Goal: Find specific page/section: Find specific page/section

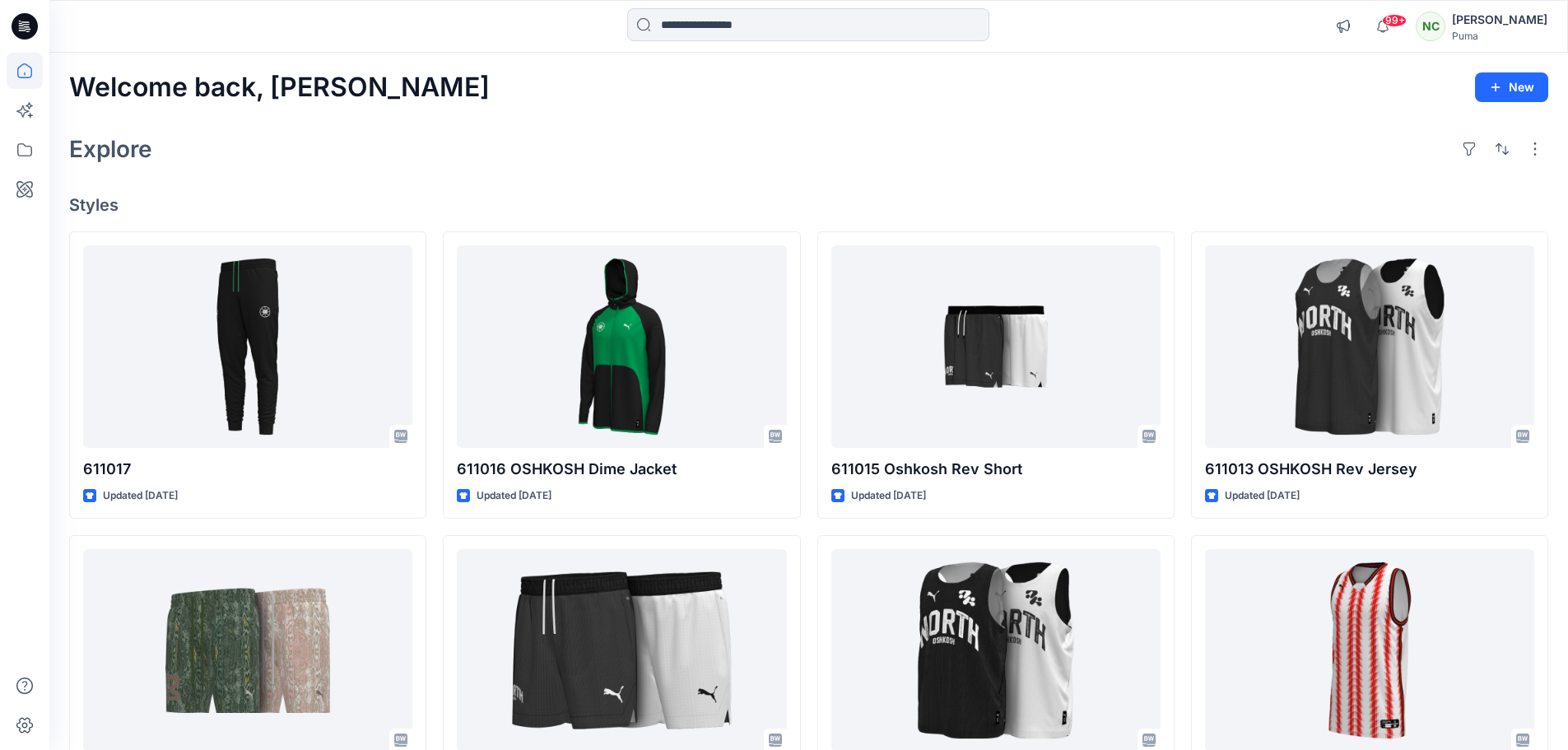
scroll to position [148, 0]
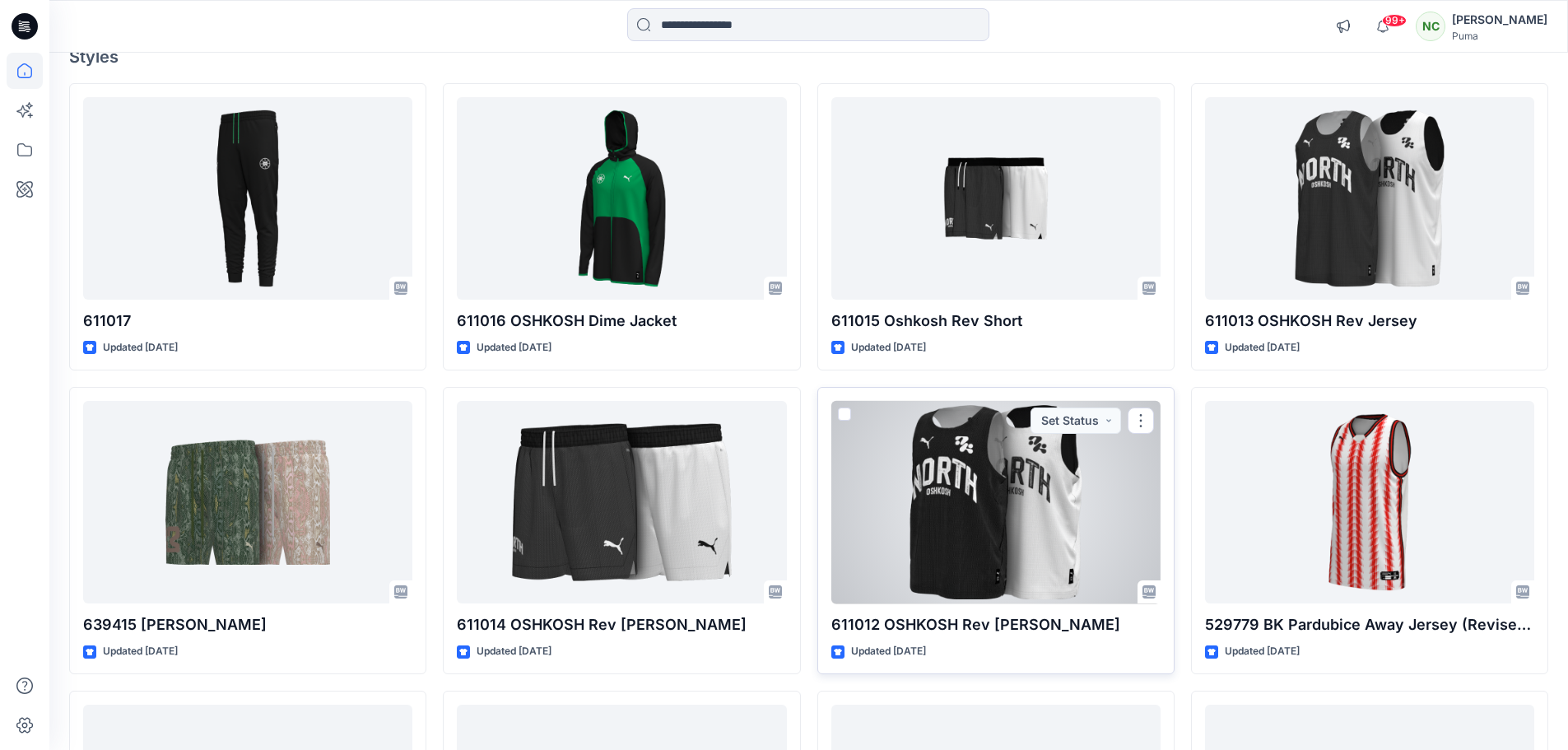
click at [962, 509] on div at bounding box center [995, 501] width 329 height 203
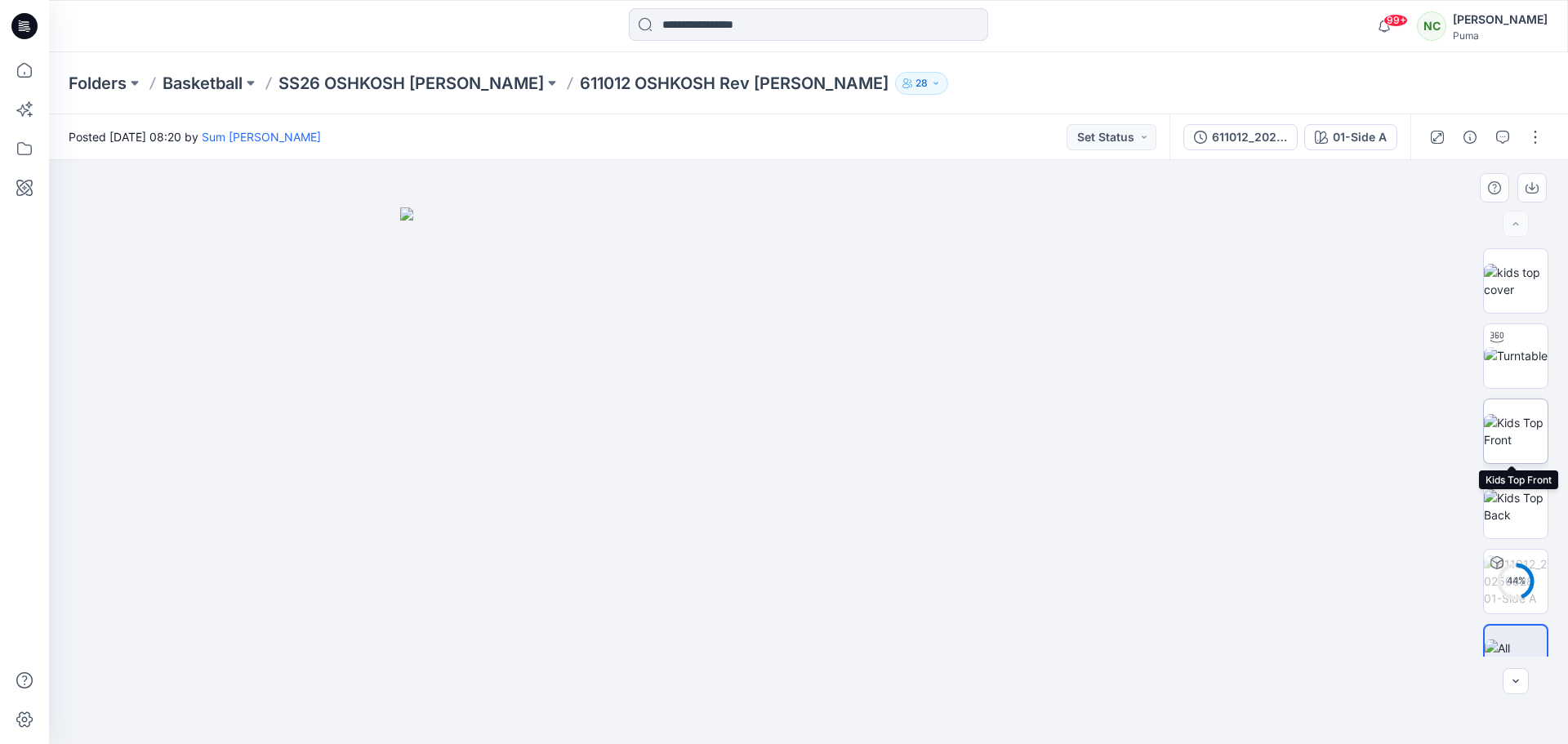
click at [1495, 448] on img at bounding box center [1515, 431] width 63 height 34
drag, startPoint x: 877, startPoint y: 577, endPoint x: 723, endPoint y: 579, distance: 154.0
click at [723, 579] on img at bounding box center [808, 451] width 584 height 583
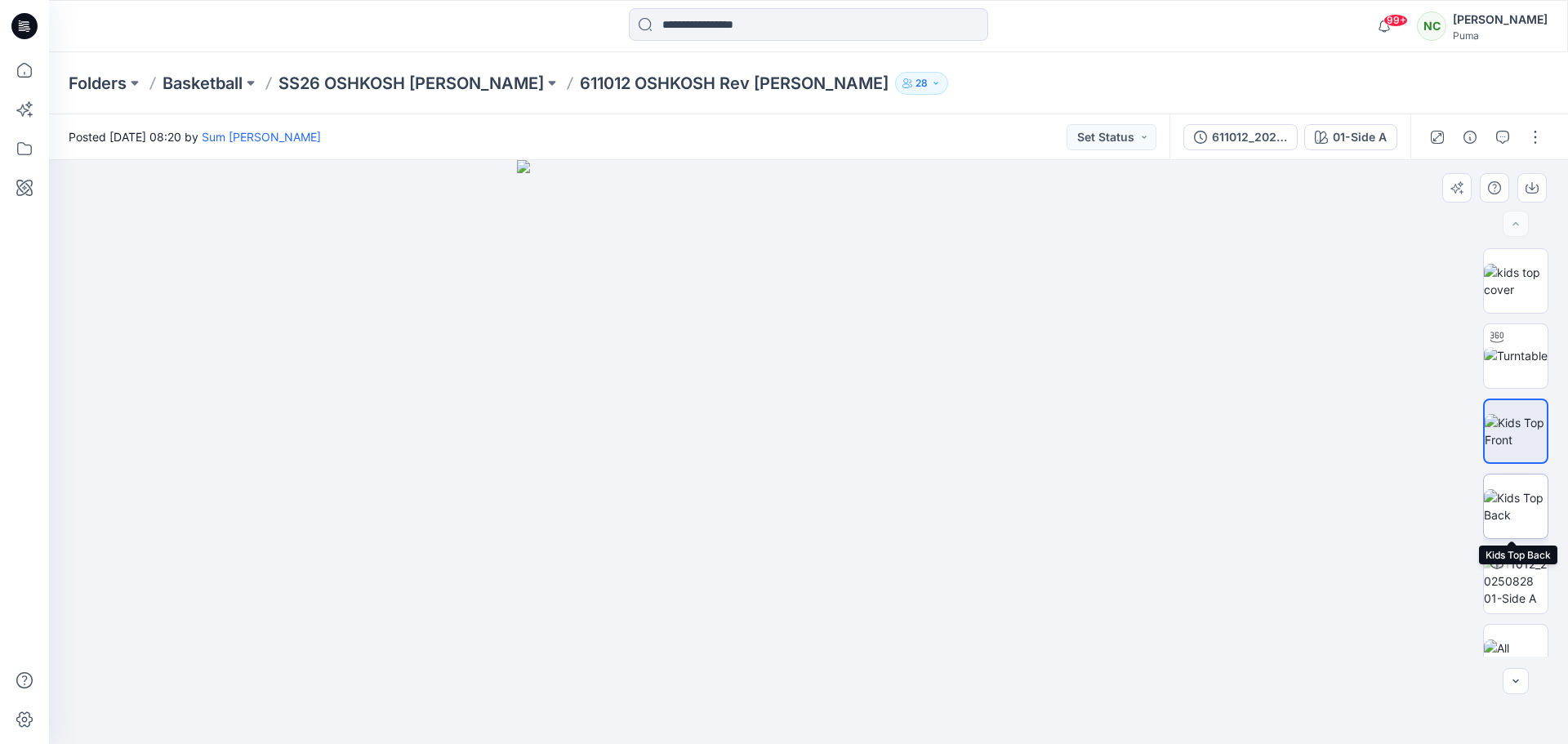
click at [1506, 489] on img at bounding box center [1515, 506] width 63 height 34
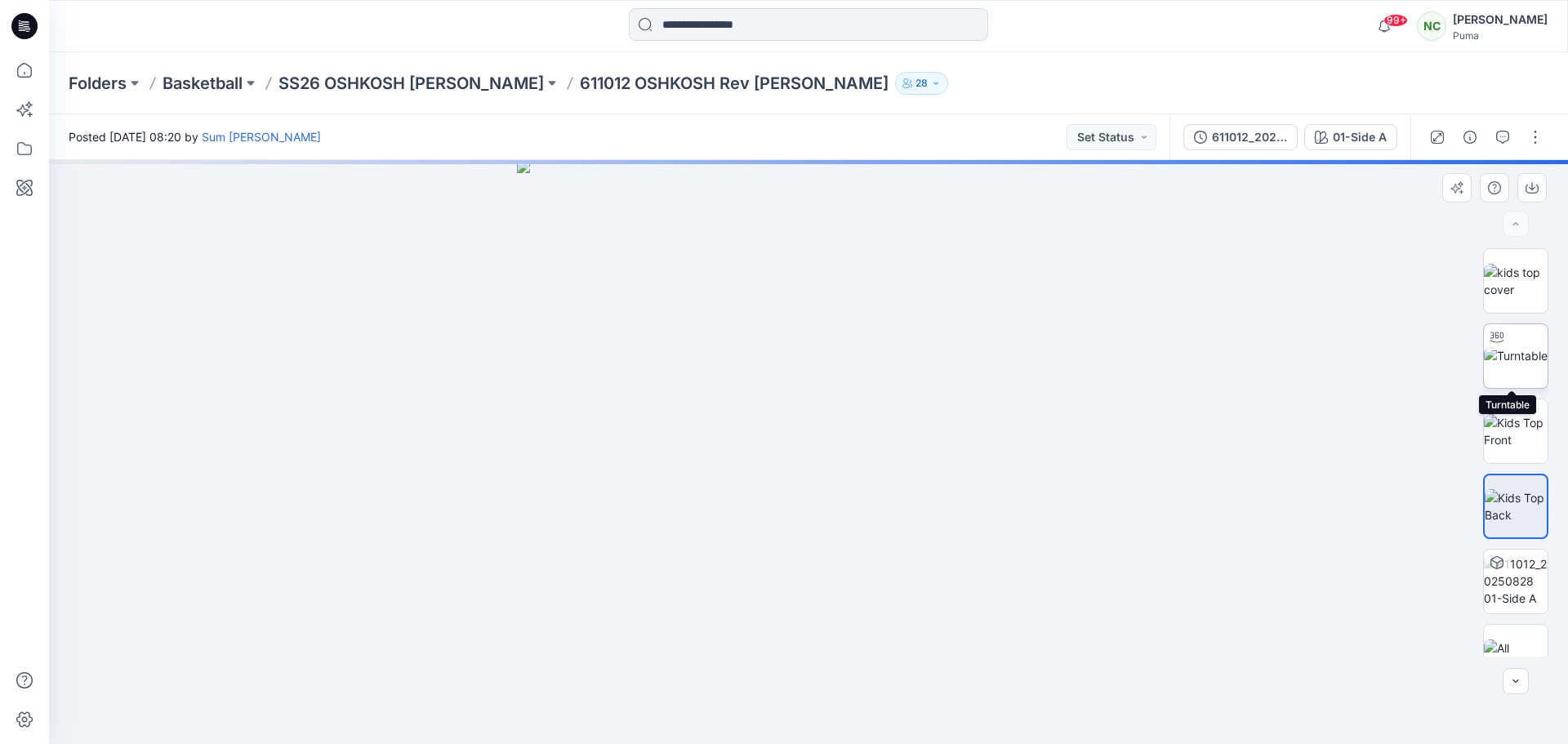
click at [1515, 364] on img at bounding box center [1515, 355] width 63 height 17
drag, startPoint x: 908, startPoint y: 509, endPoint x: 1078, endPoint y: 343, distance: 237.6
click at [985, 403] on div at bounding box center [809, 451] width 1519 height 583
click at [523, 80] on p "SS26 OSHKOSH [PERSON_NAME]" at bounding box center [410, 83] width 266 height 23
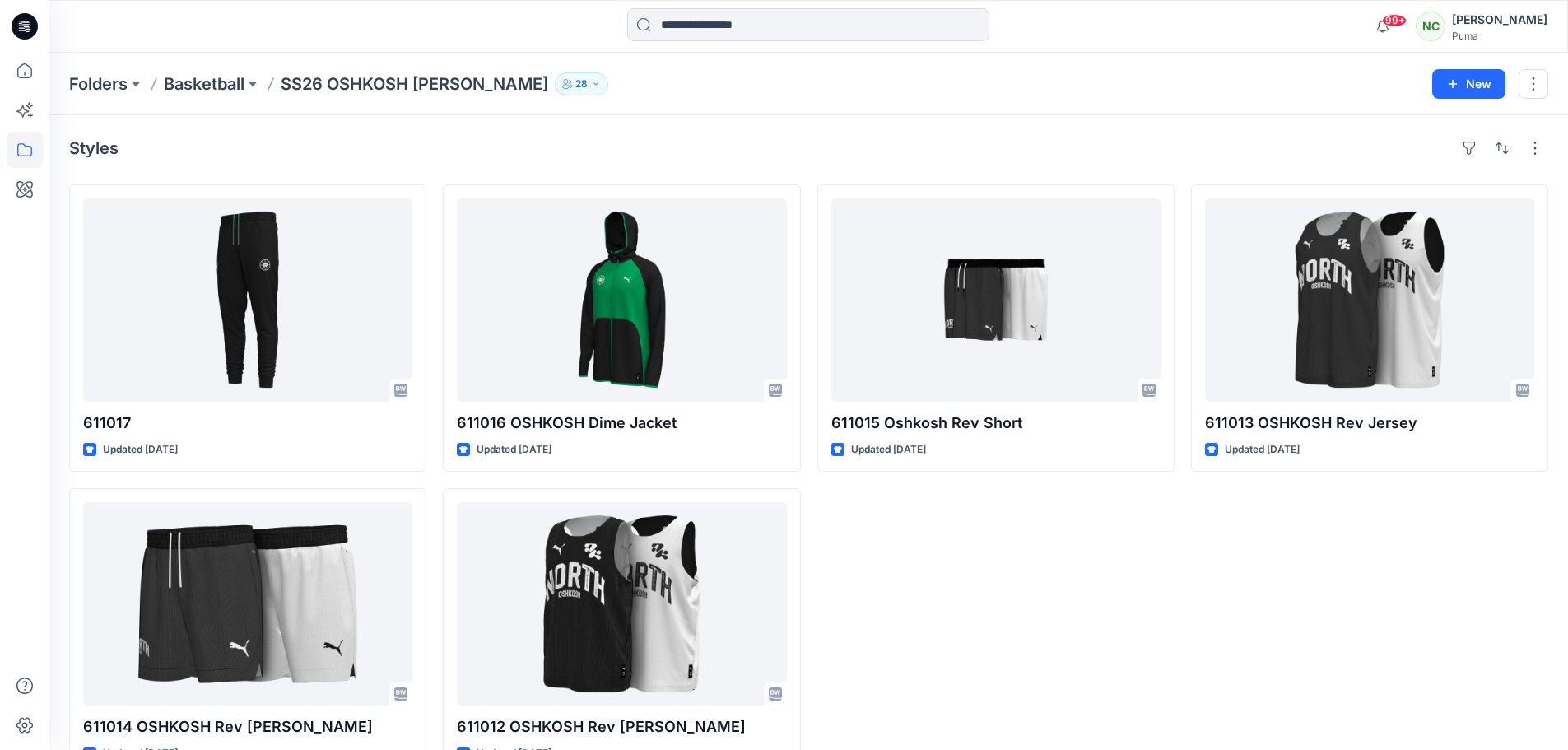
click at [587, 92] on p "28" at bounding box center [580, 84] width 12 height 18
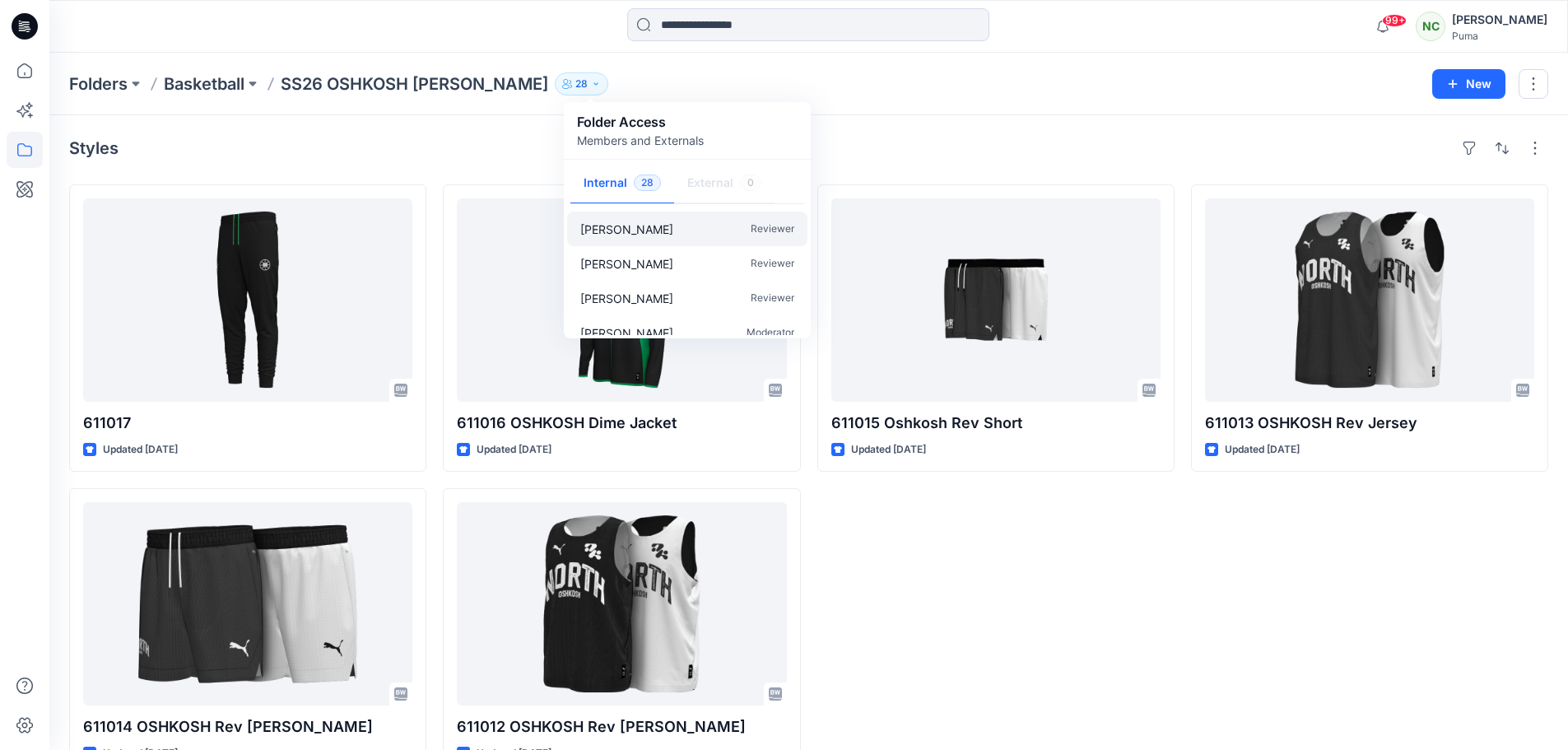
click at [599, 227] on p "[PERSON_NAME]" at bounding box center [627, 229] width 93 height 17
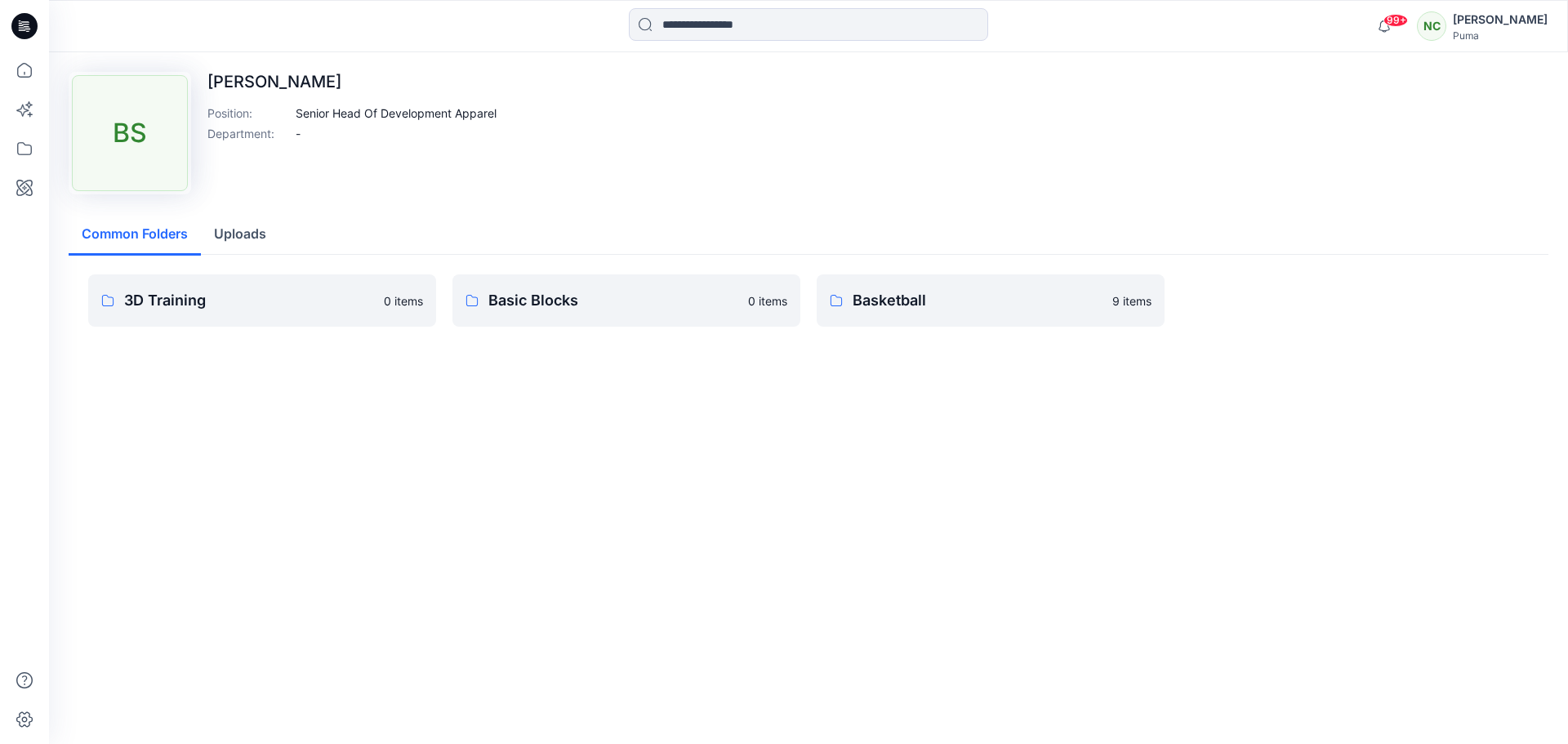
click at [30, 23] on icon at bounding box center [25, 26] width 26 height 26
